Goal: Task Accomplishment & Management: Manage account settings

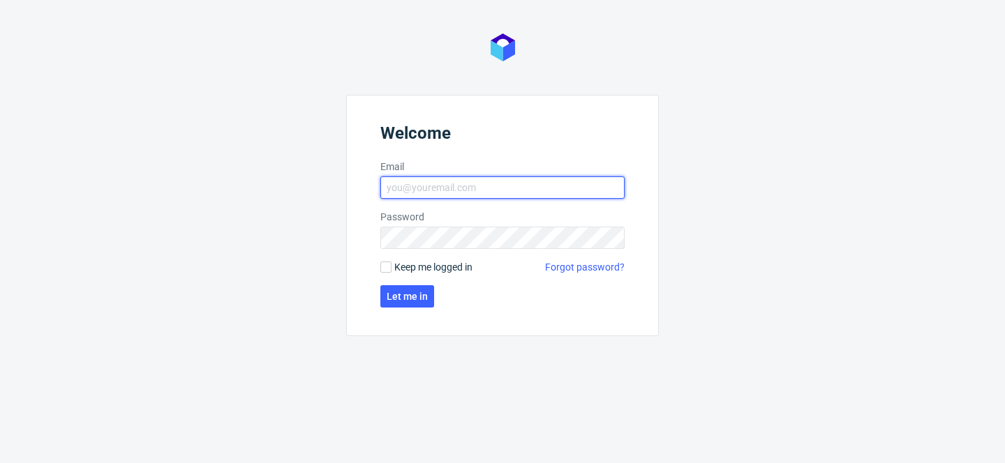
type input "[PERSON_NAME][EMAIL_ADDRESS][PERSON_NAME][DOMAIN_NAME]"
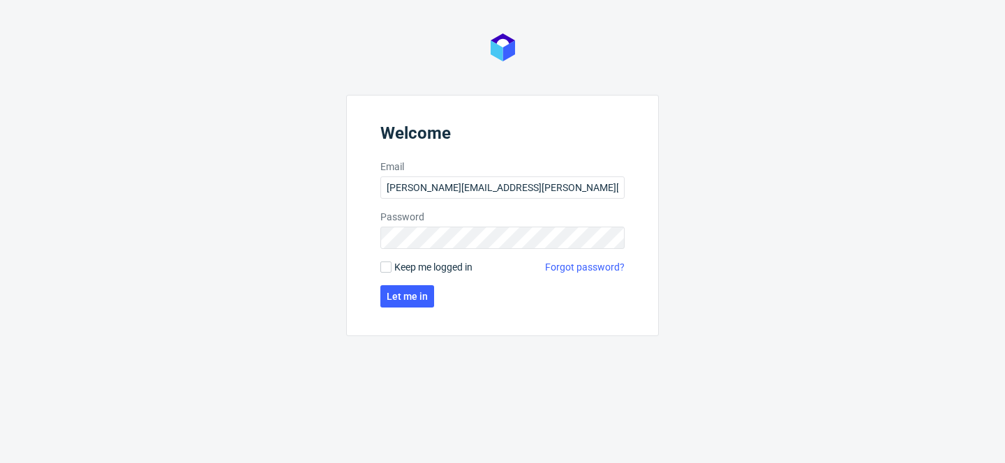
click at [416, 266] on span "Keep me logged in" at bounding box center [433, 267] width 78 height 14
click at [391, 266] on input "Keep me logged in" at bounding box center [385, 267] width 11 height 11
checkbox input "true"
click at [416, 304] on button "Let me in" at bounding box center [407, 296] width 54 height 22
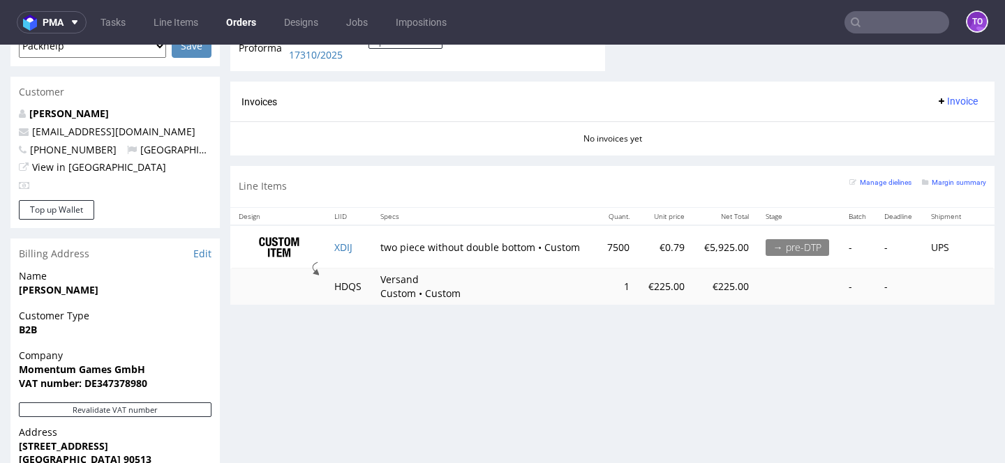
scroll to position [645, 0]
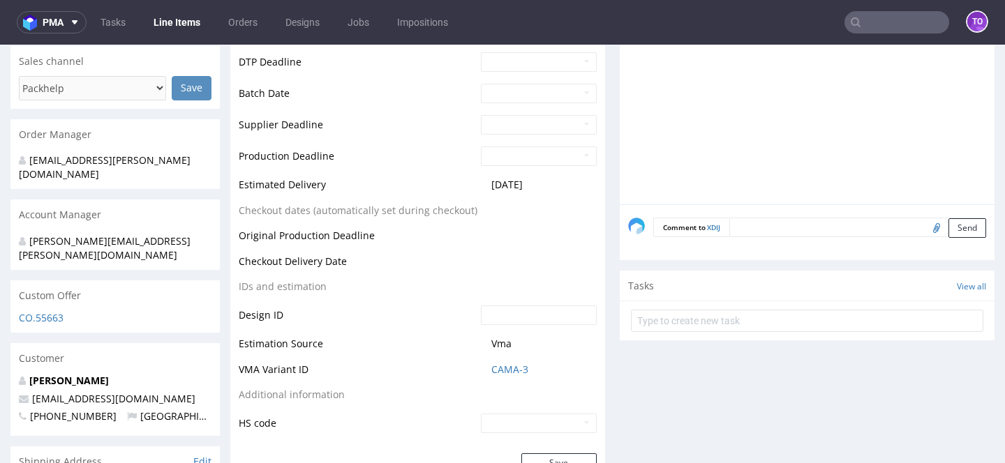
scroll to position [641, 0]
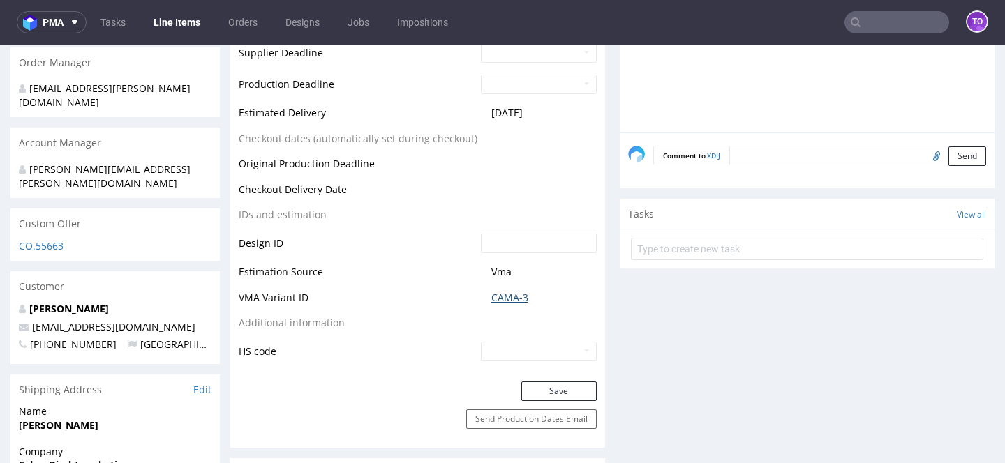
click at [502, 303] on link "CAMA-3" at bounding box center [509, 298] width 37 height 14
click at [495, 301] on link "CAMA-3" at bounding box center [509, 298] width 37 height 14
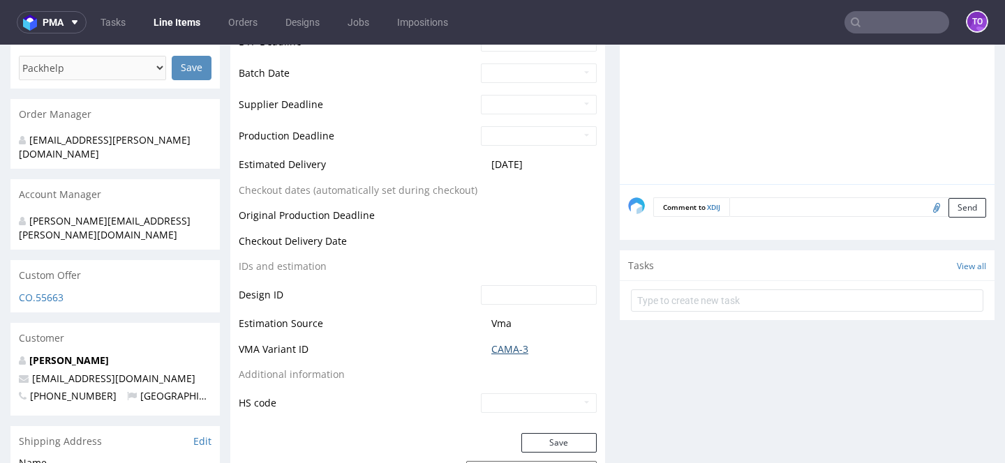
scroll to position [0, 0]
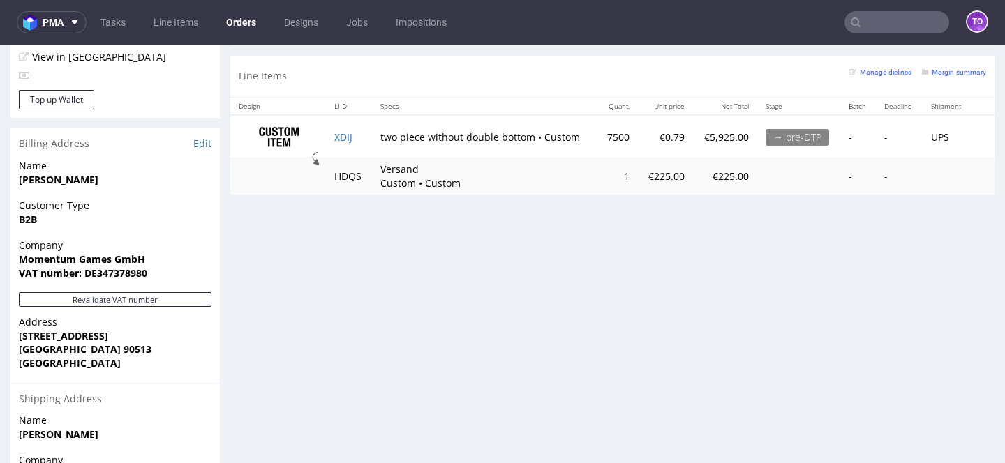
scroll to position [748, 0]
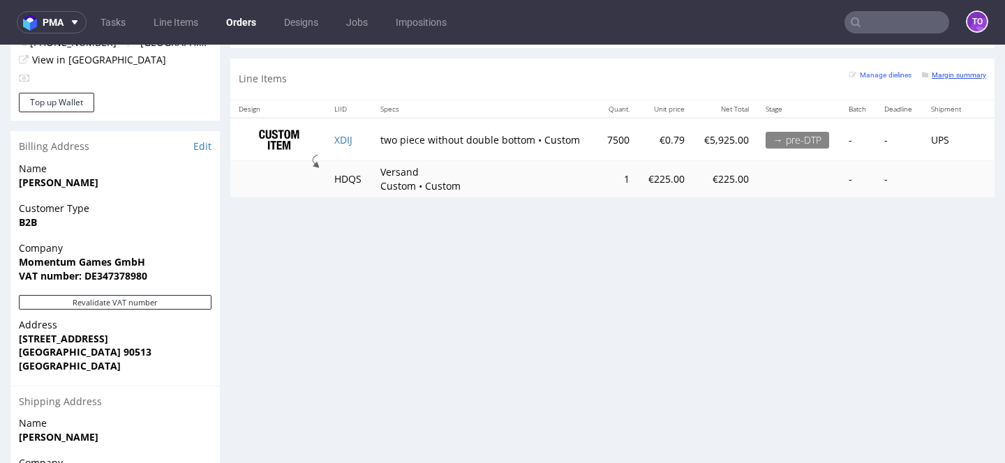
click at [934, 77] on small "Margin summary" at bounding box center [954, 75] width 64 height 8
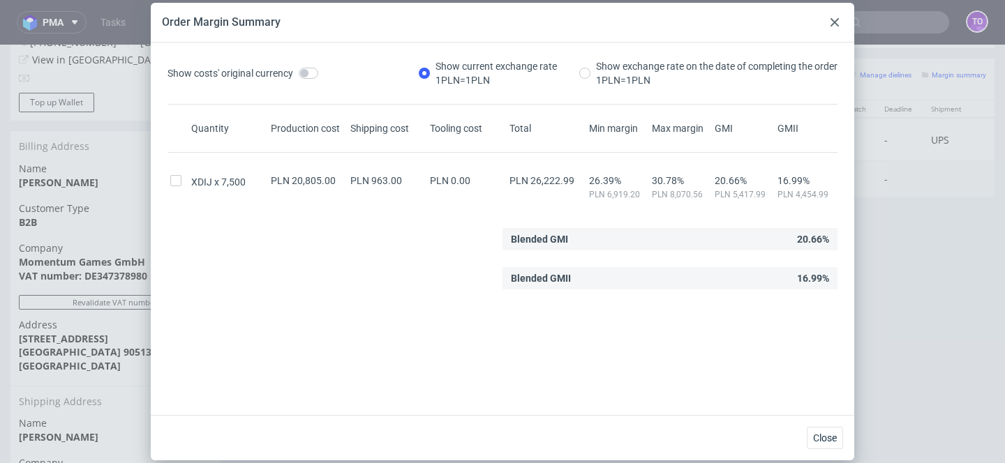
click at [829, 18] on div at bounding box center [834, 22] width 17 height 17
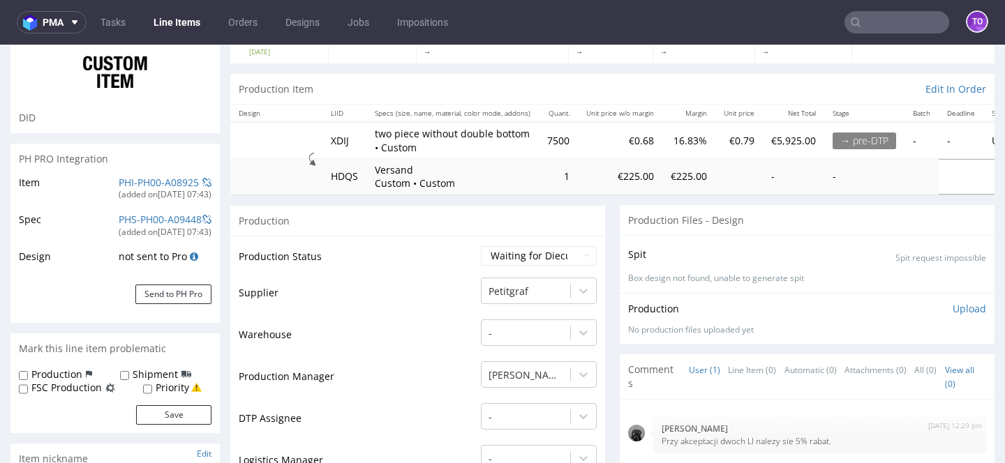
scroll to position [108, 0]
click at [161, 191] on div "(added on 18.08.2025, 07:43 )" at bounding box center [165, 196] width 93 height 12
click at [161, 182] on link "PHI-PH00-A08925" at bounding box center [159, 183] width 80 height 13
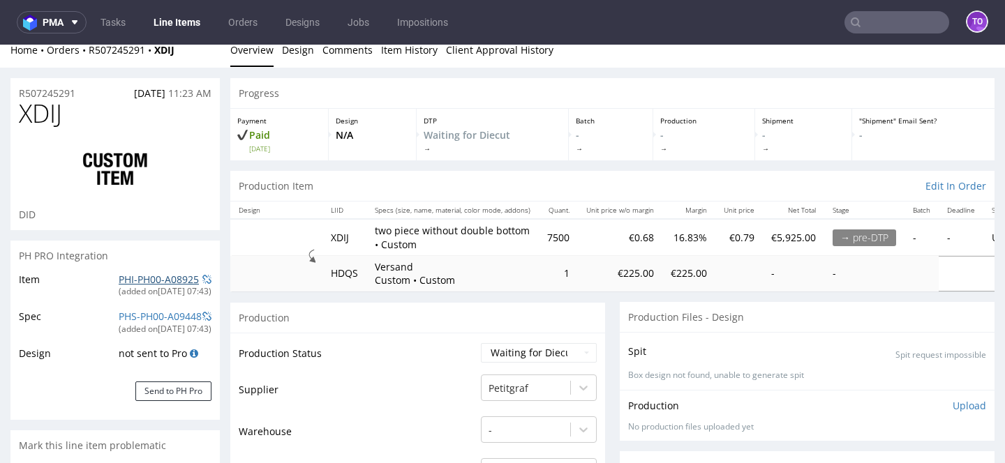
scroll to position [0, 0]
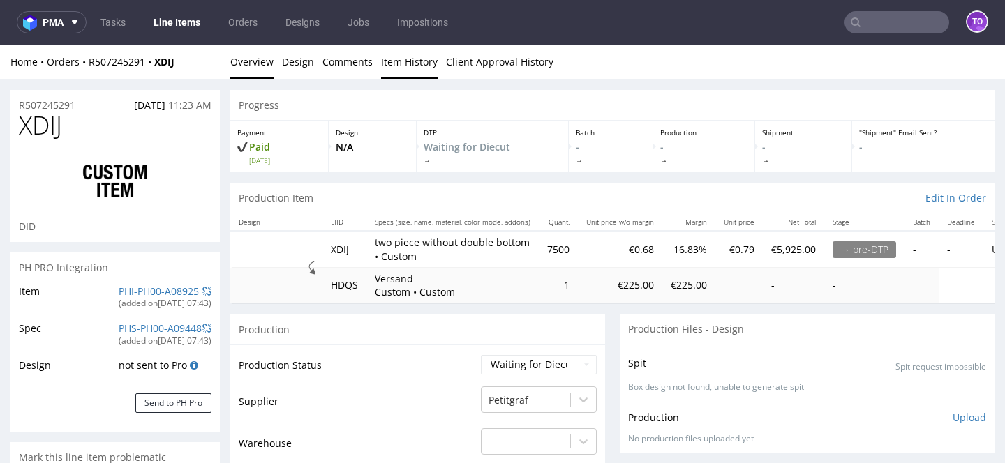
click at [418, 72] on link "Item History" at bounding box center [409, 62] width 57 height 34
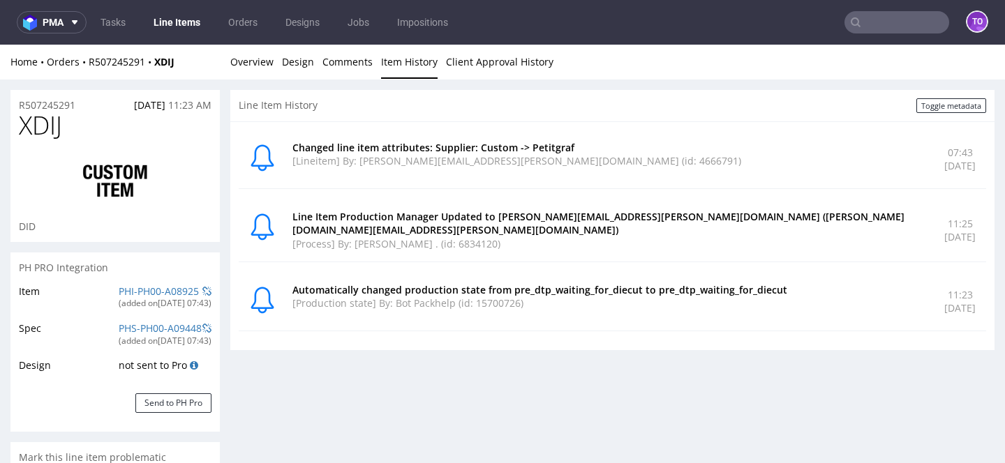
click at [181, 28] on link "Line Items" at bounding box center [177, 22] width 64 height 22
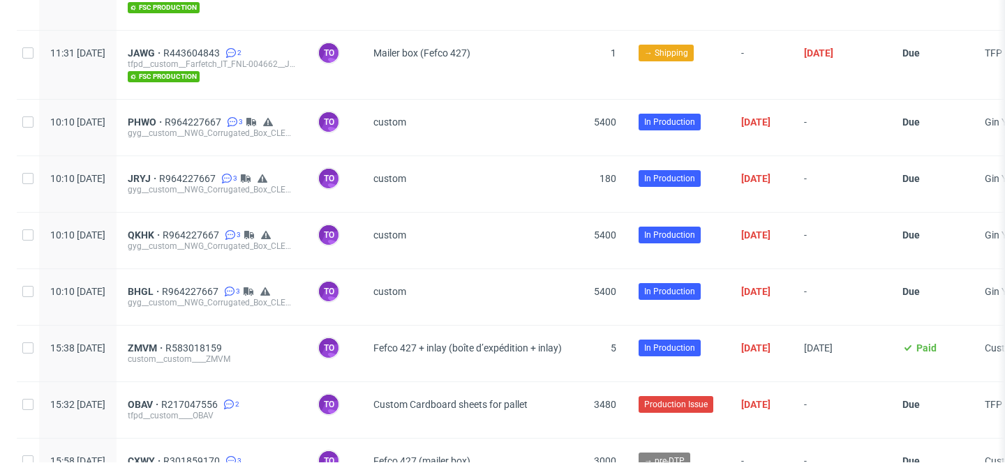
scroll to position [872, 0]
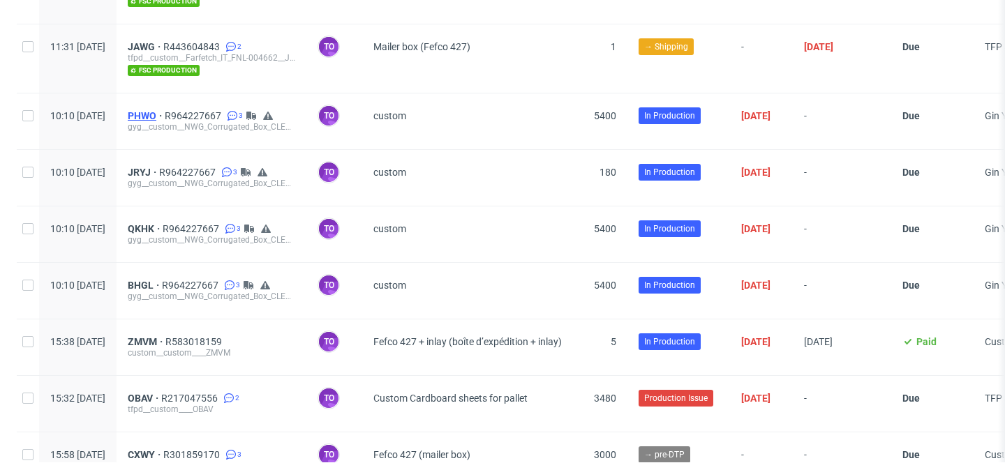
click at [165, 110] on span "PHWO" at bounding box center [146, 115] width 37 height 11
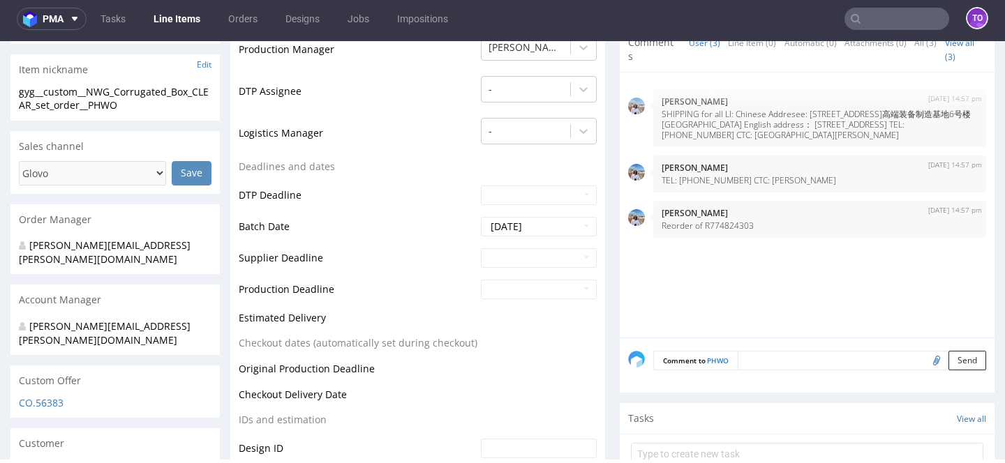
scroll to position [457, 0]
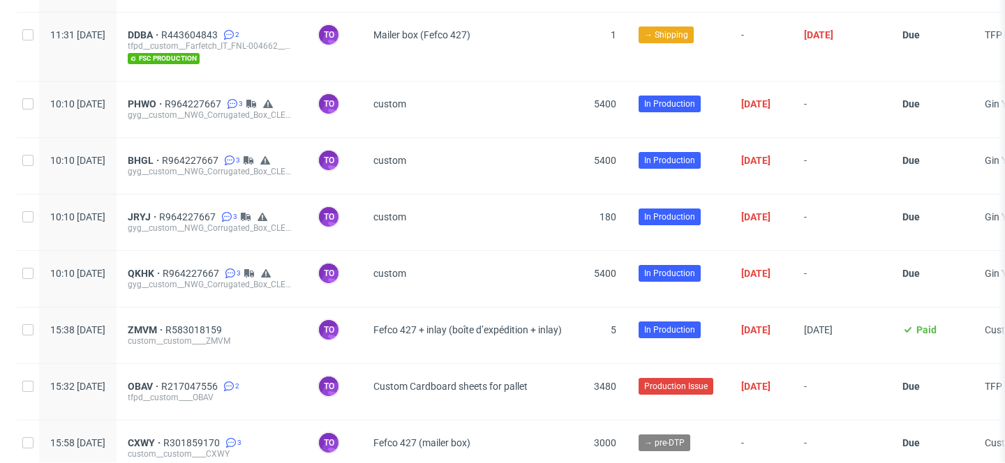
scroll to position [886, 0]
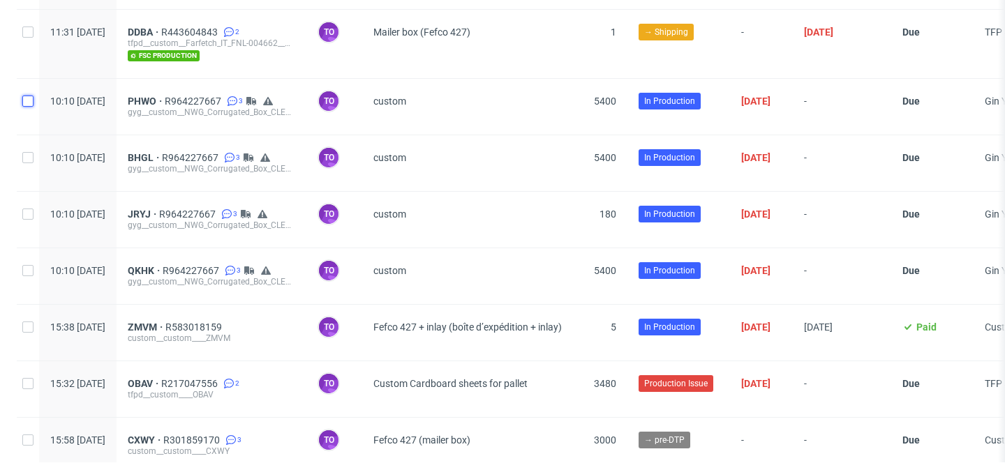
click at [27, 96] on input "checkbox" at bounding box center [27, 101] width 11 height 11
checkbox input "true"
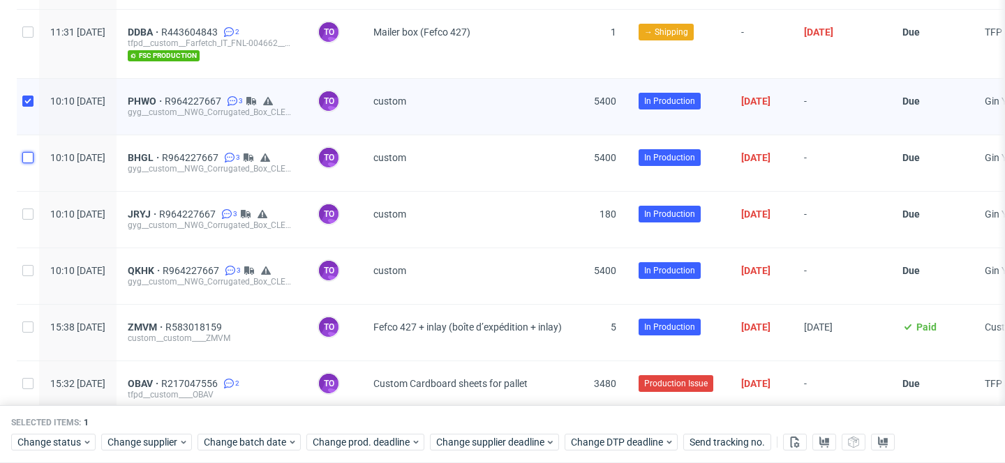
click at [30, 152] on input "checkbox" at bounding box center [27, 157] width 11 height 11
checkbox input "true"
click at [29, 209] on input "checkbox" at bounding box center [27, 214] width 11 height 11
checkbox input "true"
click at [30, 270] on input "checkbox" at bounding box center [27, 270] width 11 height 11
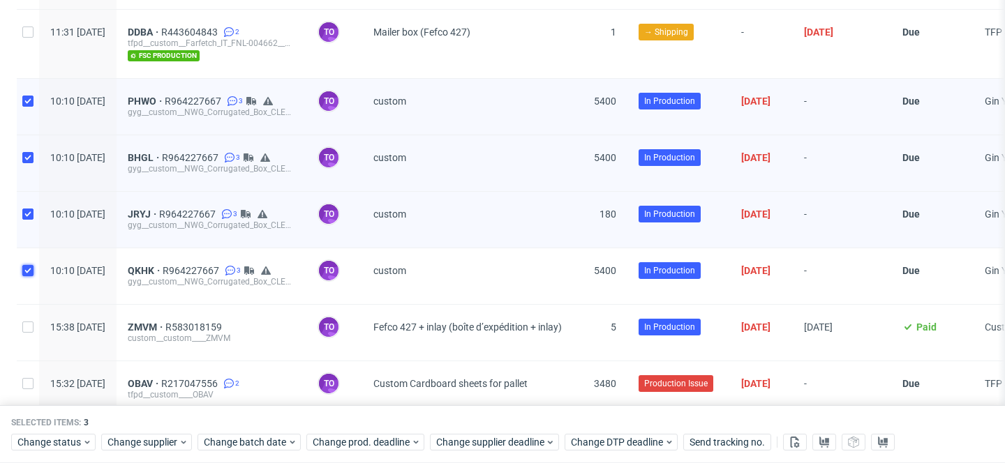
checkbox input "true"
click at [346, 449] on div "Change prod. deadline" at bounding box center [365, 443] width 118 height 17
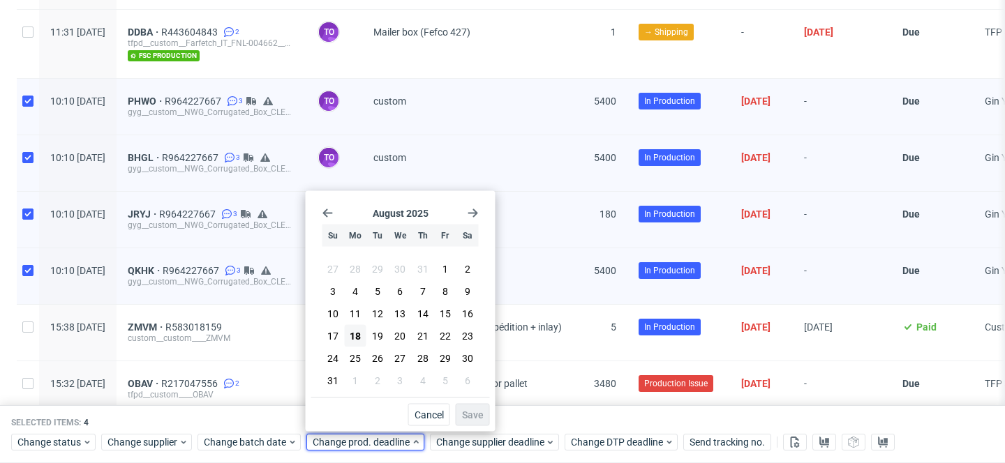
click at [471, 202] on div "August 2025 Su Mo Tu We Th Fr Sa 27 28 29 30 31 1 2 3 4 5 6 7 8 9 10 11 12 13 1…" at bounding box center [400, 297] width 179 height 201
click at [471, 207] on div "August 2025 Su Mo Tu We Th Fr Sa 27 28 29 30 31 1 2 3 4 5 6 7 8 9 10 11 12 13 1…" at bounding box center [400, 297] width 179 height 201
click at [472, 211] on icon "Go forward 1 month" at bounding box center [473, 213] width 11 height 11
click at [445, 297] on span "12" at bounding box center [445, 294] width 11 height 14
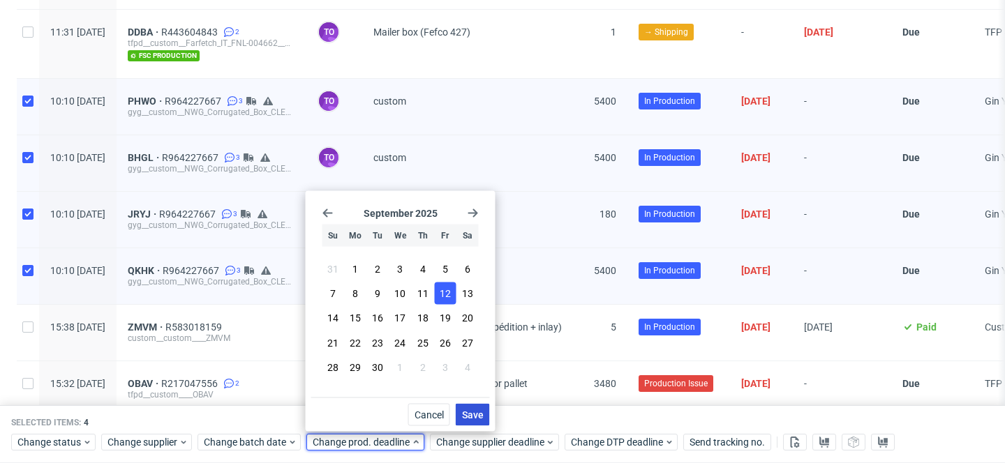
click at [462, 405] on button "Save" at bounding box center [473, 415] width 34 height 22
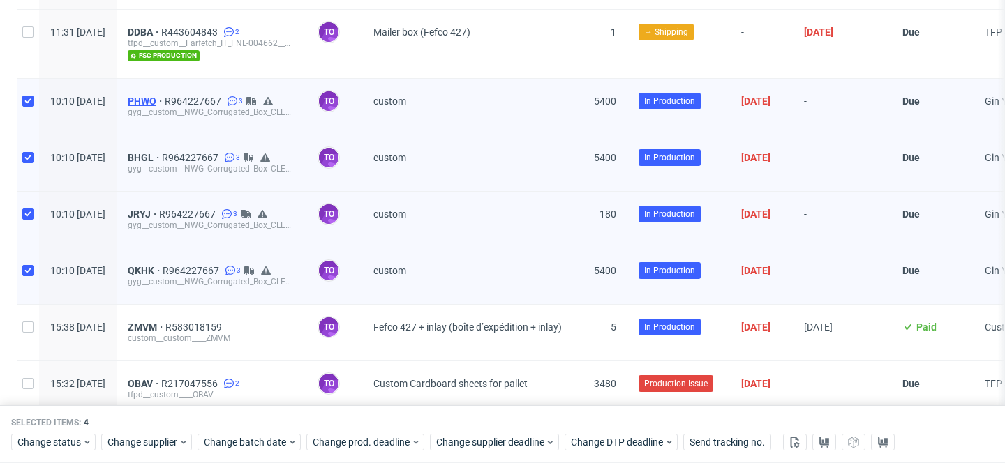
click at [165, 96] on span "PHWO" at bounding box center [146, 101] width 37 height 11
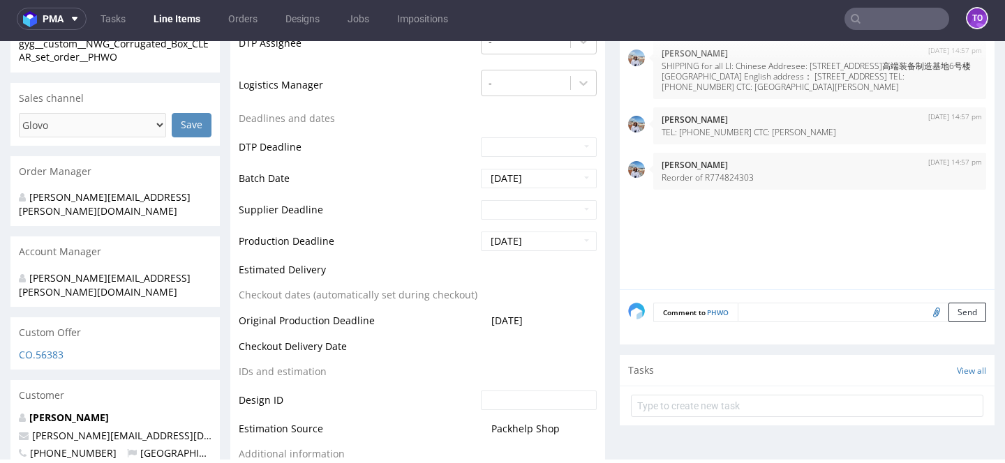
scroll to position [521, 0]
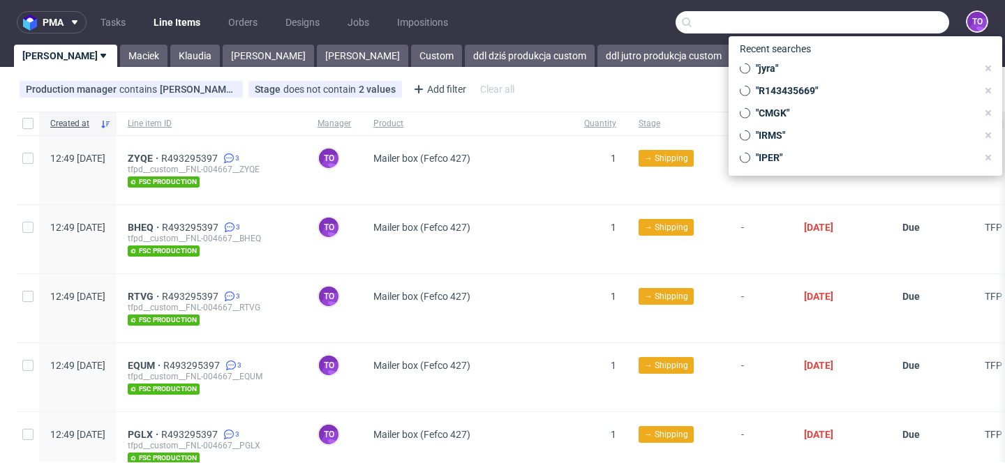
click at [862, 29] on input "text" at bounding box center [813, 22] width 274 height 22
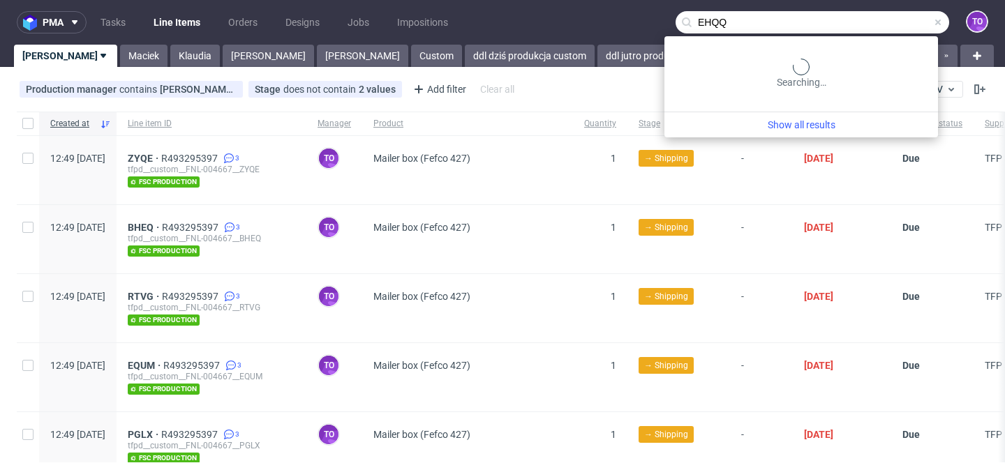
type input "EHQQ"
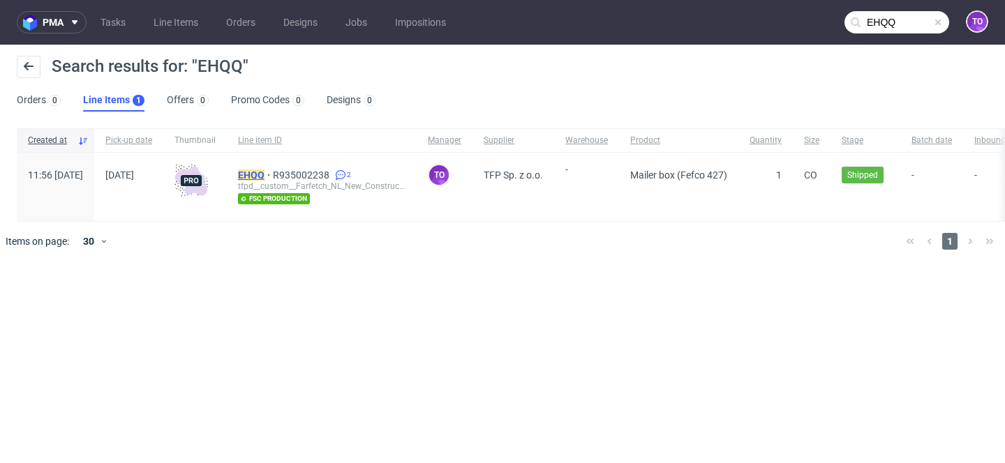
click at [264, 172] on mark "EHQQ" at bounding box center [251, 175] width 27 height 11
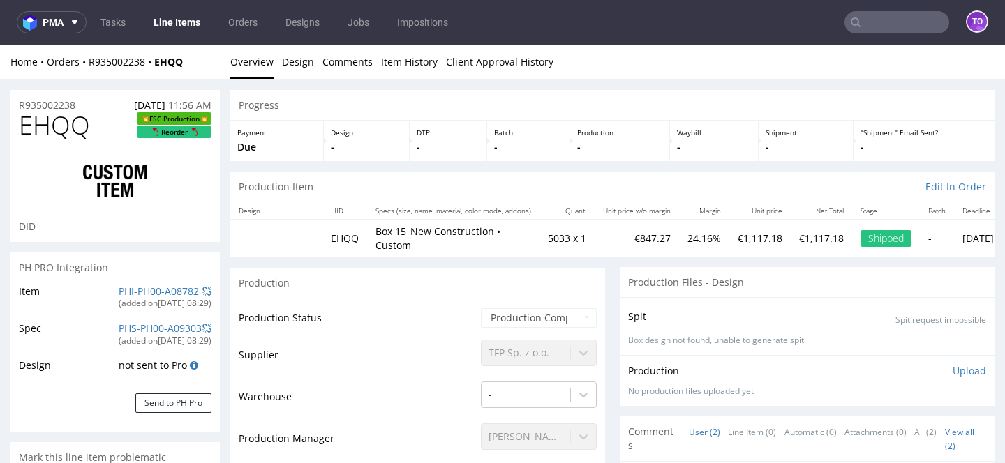
click at [118, 282] on div "PH PRO Integration" at bounding box center [114, 268] width 209 height 31
click at [119, 288] on link "PHI-PH00-A08782" at bounding box center [159, 291] width 80 height 13
click at [872, 19] on input "text" at bounding box center [896, 22] width 105 height 22
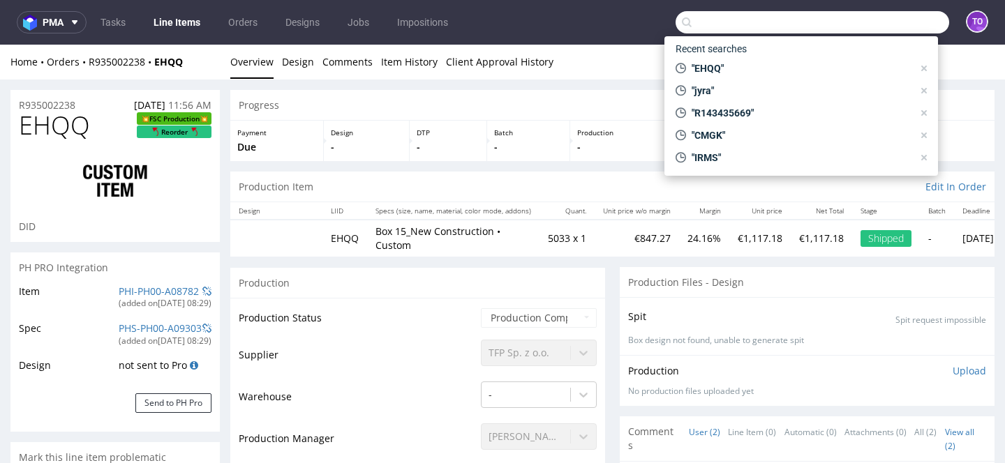
click at [604, 29] on nav "pma Tasks Line Items Orders Designs Jobs Impositions to" at bounding box center [502, 22] width 1005 height 45
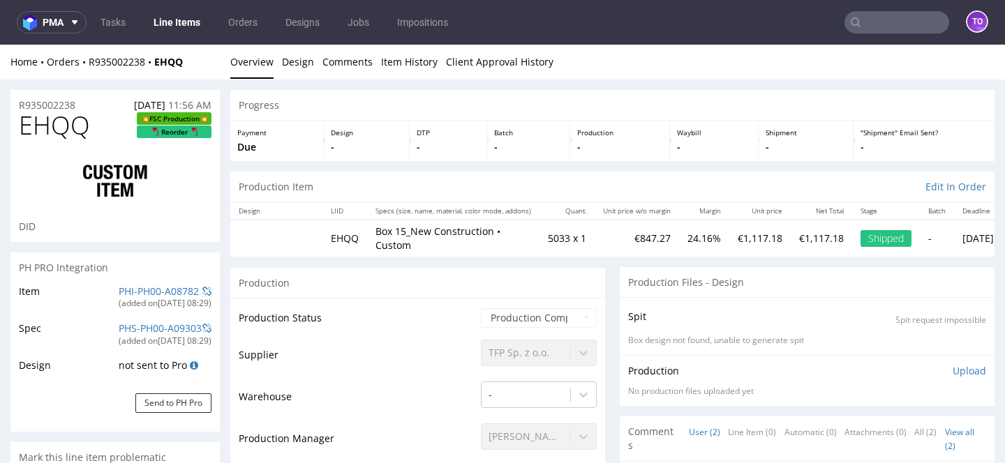
click at [179, 34] on nav "pma Tasks Line Items Orders Designs Jobs Impositions to" at bounding box center [502, 22] width 1005 height 45
click at [183, 23] on link "Line Items" at bounding box center [177, 22] width 64 height 22
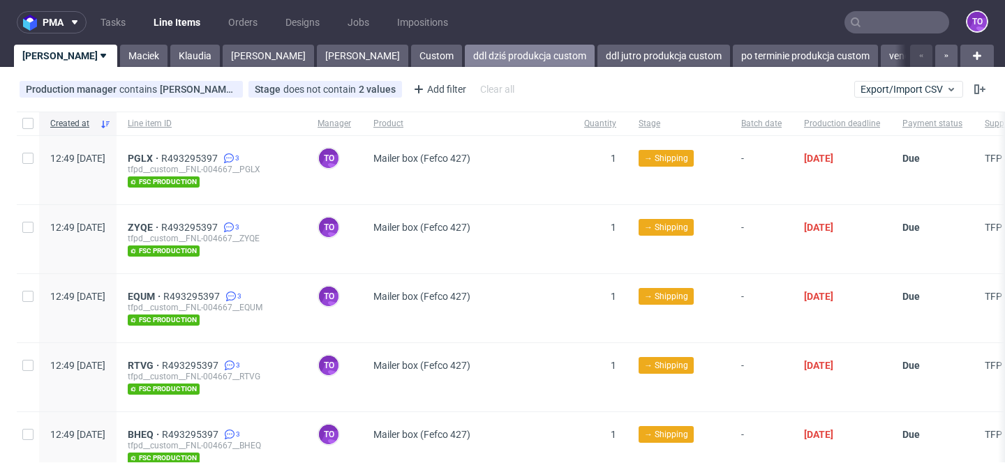
click at [465, 50] on link "ddl dziś produkcja custom" at bounding box center [530, 56] width 130 height 22
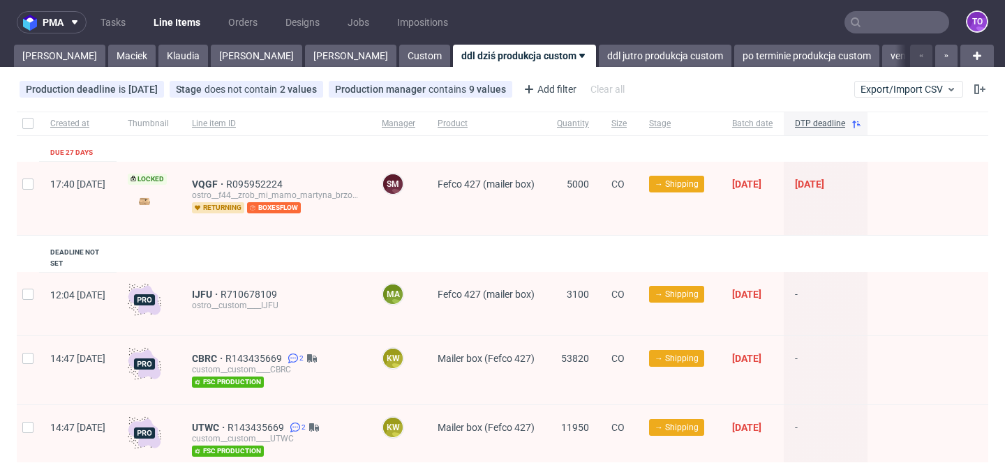
click at [547, 67] on div "pma Tasks Line Items Orders Designs Jobs Impositions to Tomasz Maciek Klaudia M…" at bounding box center [502, 231] width 1005 height 463
click at [599, 61] on link "ddl jutro produkcja custom" at bounding box center [665, 56] width 133 height 22
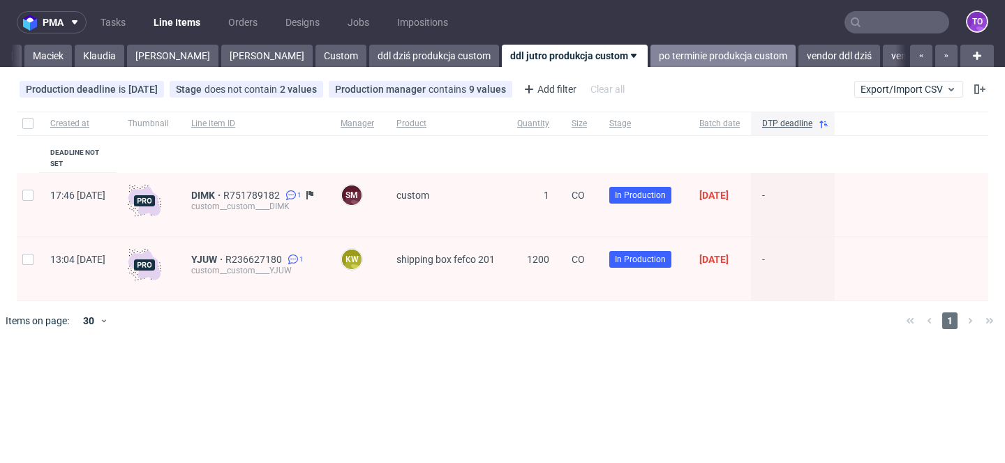
click at [650, 55] on link "po terminie produkcja custom" at bounding box center [722, 56] width 145 height 22
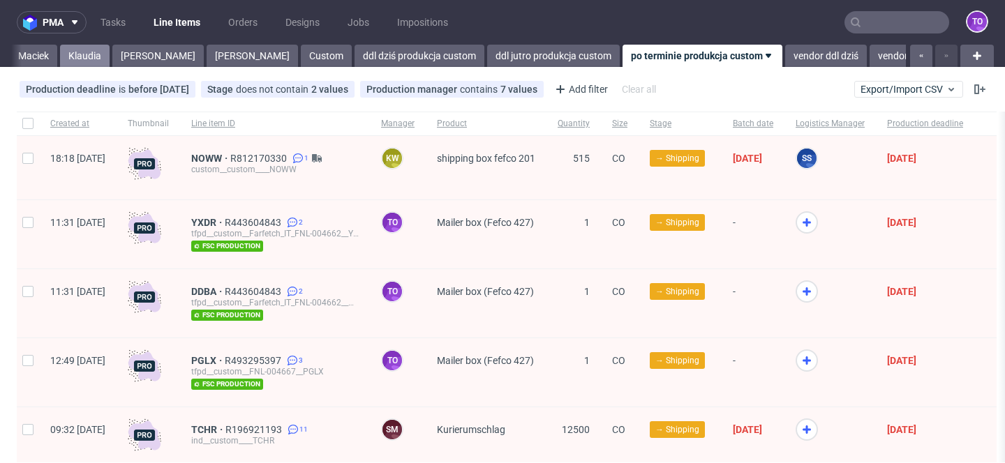
click at [60, 64] on link "Klaudia" at bounding box center [85, 56] width 50 height 22
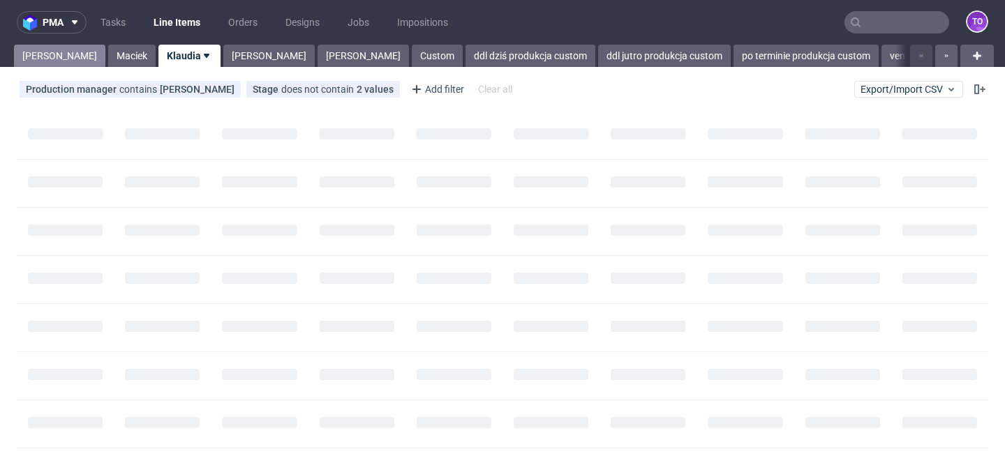
click at [40, 61] on link "Tomasz" at bounding box center [59, 56] width 91 height 22
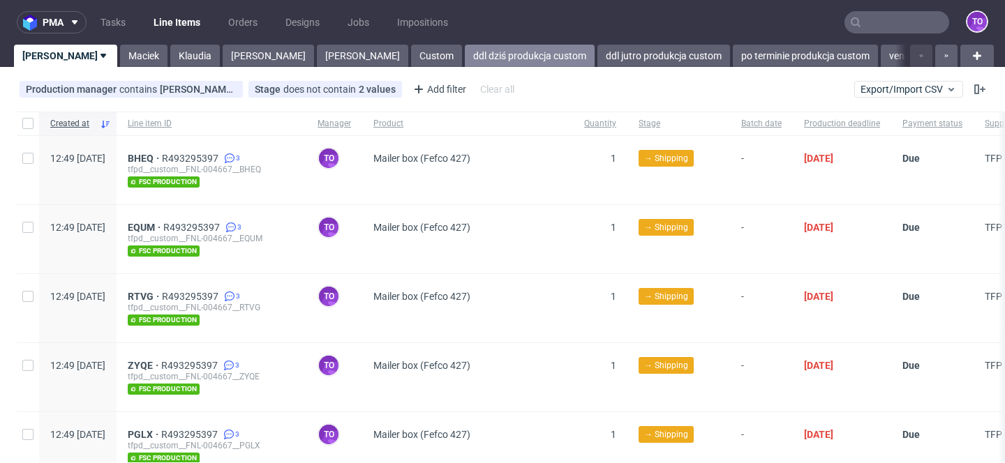
click at [465, 60] on link "ddl dziś produkcja custom" at bounding box center [530, 56] width 130 height 22
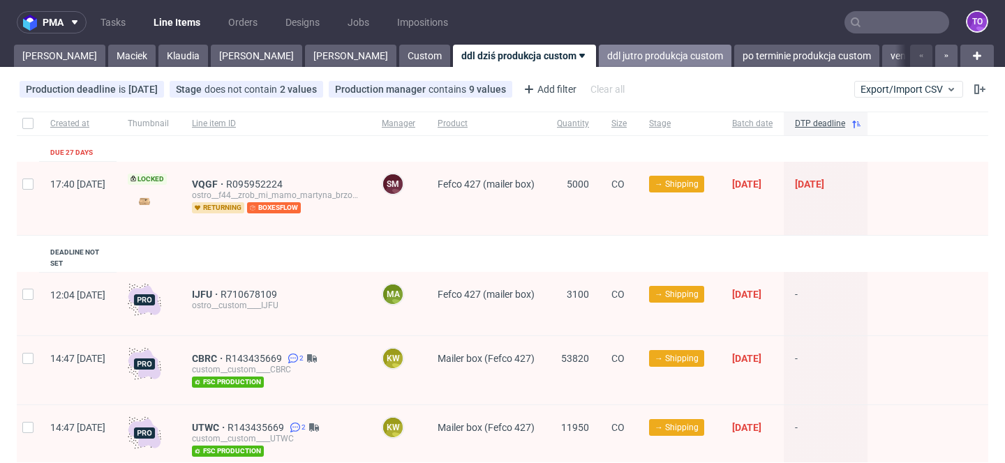
click at [599, 53] on link "ddl jutro produkcja custom" at bounding box center [665, 56] width 133 height 22
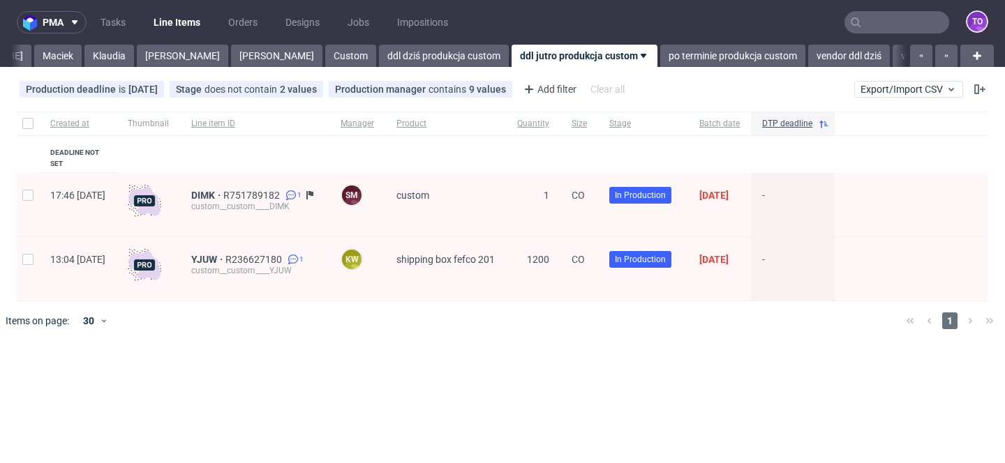
scroll to position [0, 84]
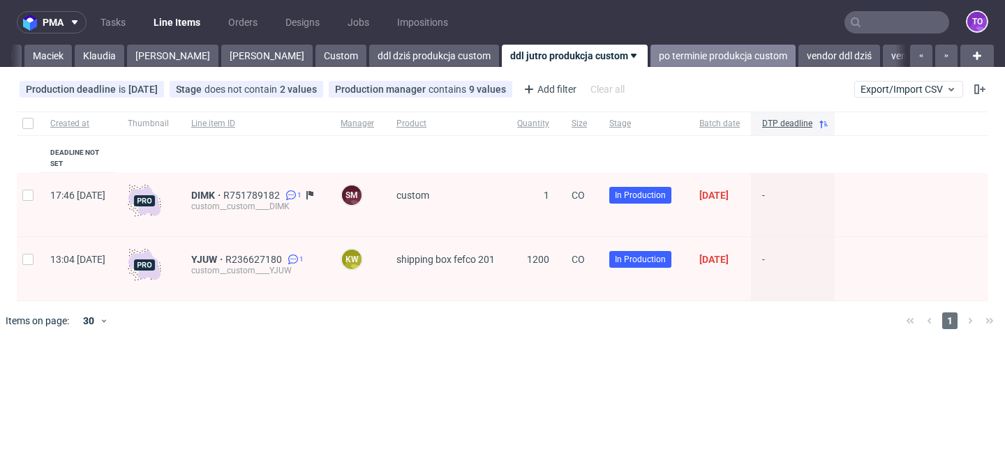
click at [650, 59] on link "po terminie produkcja custom" at bounding box center [722, 56] width 145 height 22
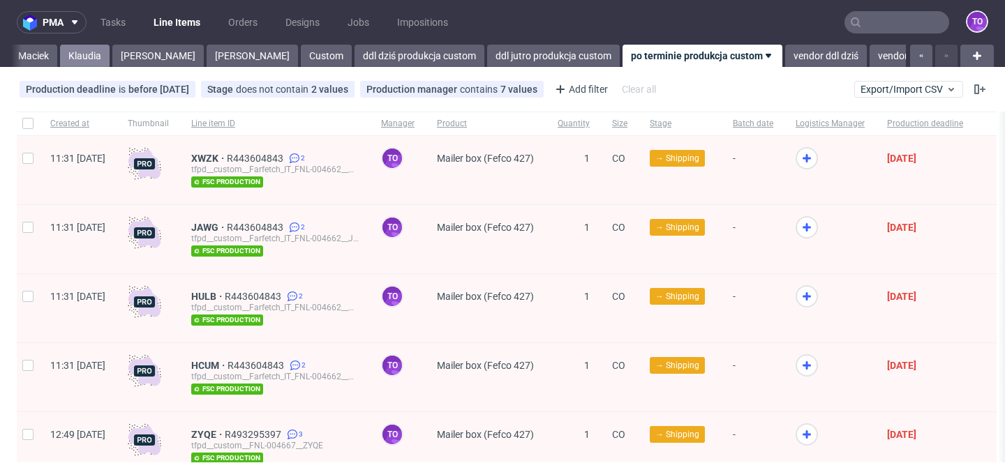
click at [60, 52] on link "Klaudia" at bounding box center [85, 56] width 50 height 22
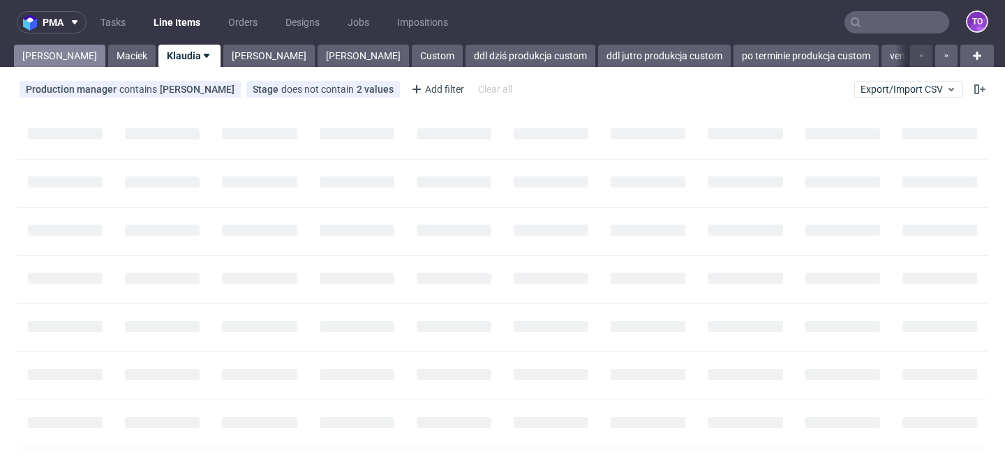
click at [21, 54] on link "[PERSON_NAME]" at bounding box center [59, 56] width 91 height 22
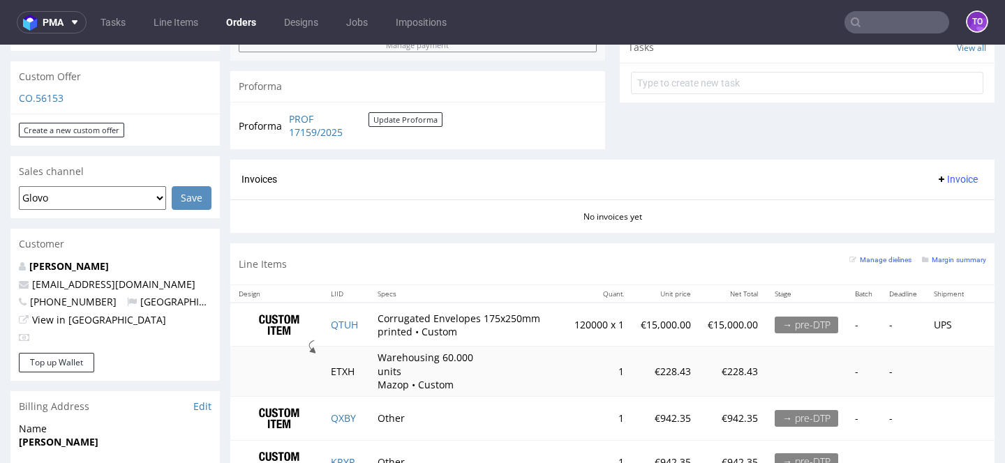
scroll to position [722, 0]
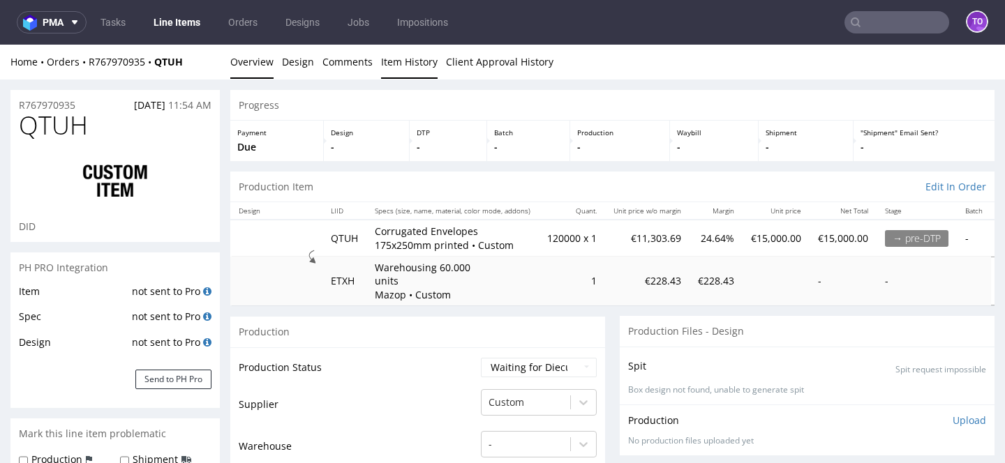
click at [394, 64] on link "Item History" at bounding box center [409, 62] width 57 height 34
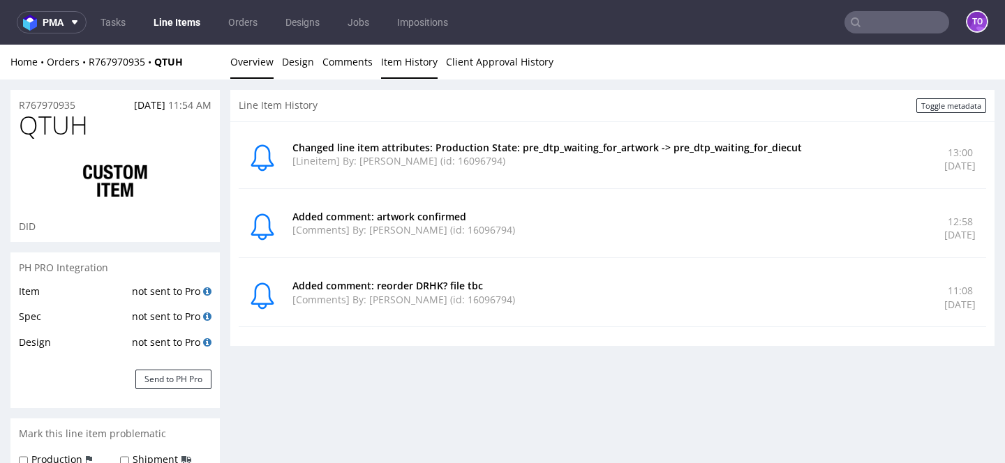
click at [239, 61] on link "Overview" at bounding box center [251, 62] width 43 height 34
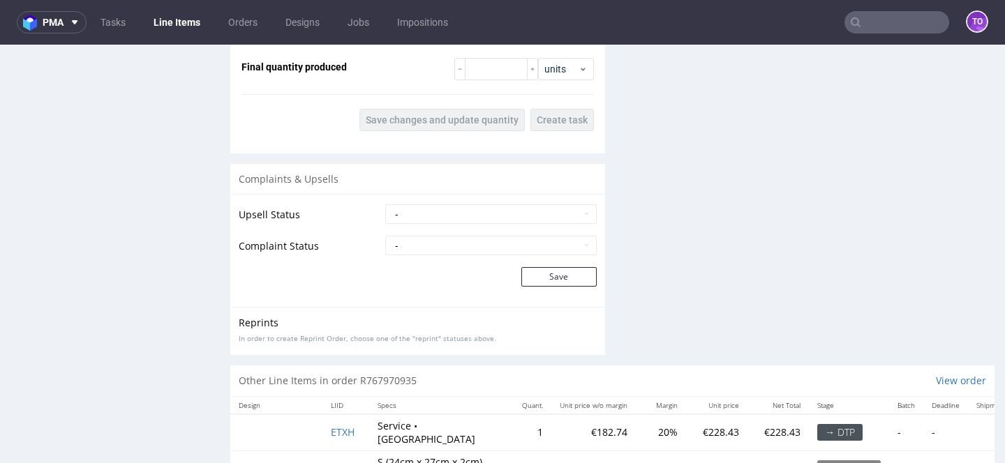
scroll to position [2263, 0]
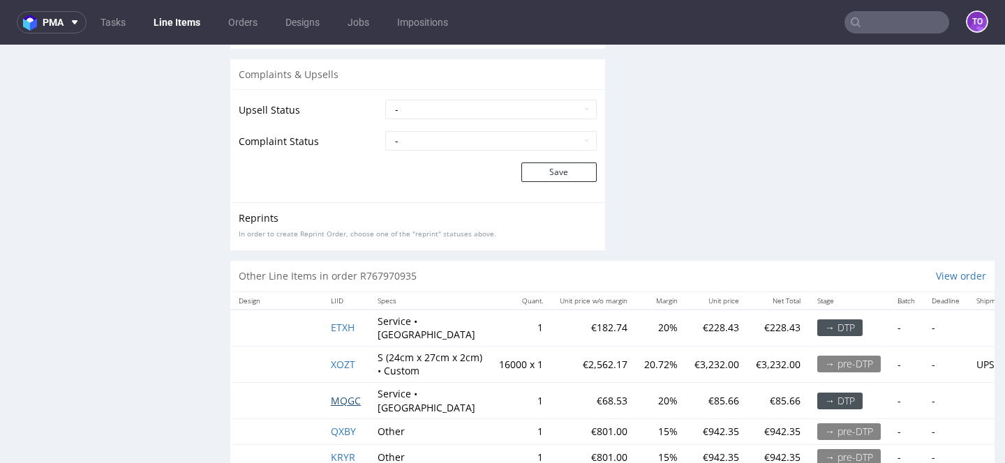
click at [341, 394] on span "MQGC" at bounding box center [346, 400] width 30 height 13
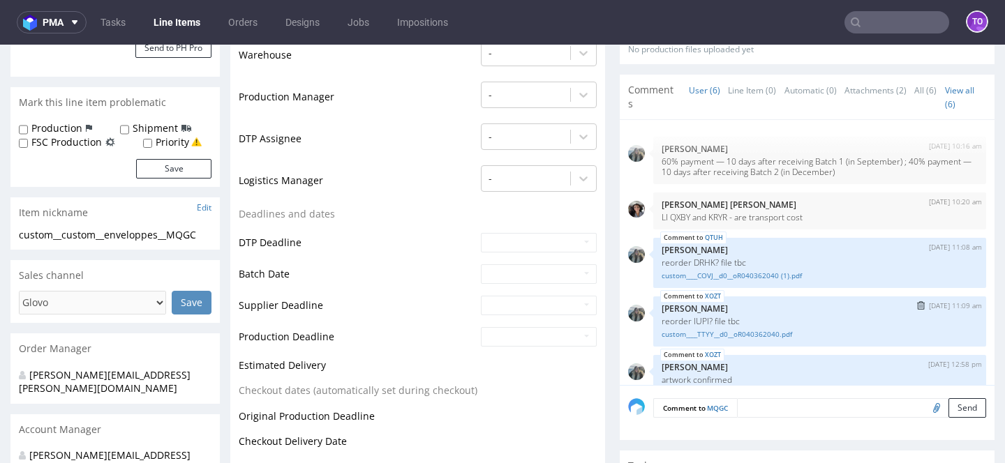
scroll to position [330, 0]
